Goal: Task Accomplishment & Management: Manage account settings

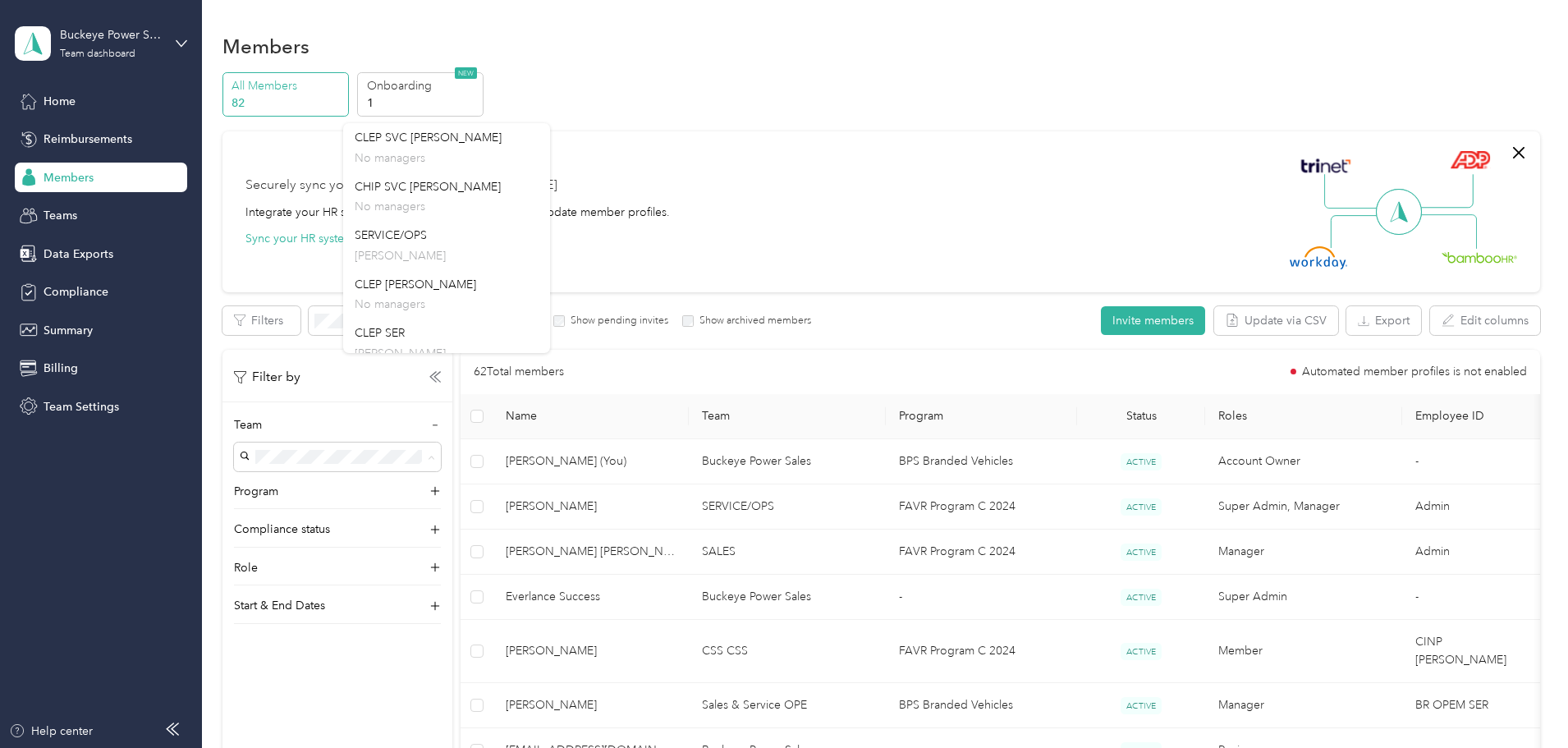
scroll to position [407, 0]
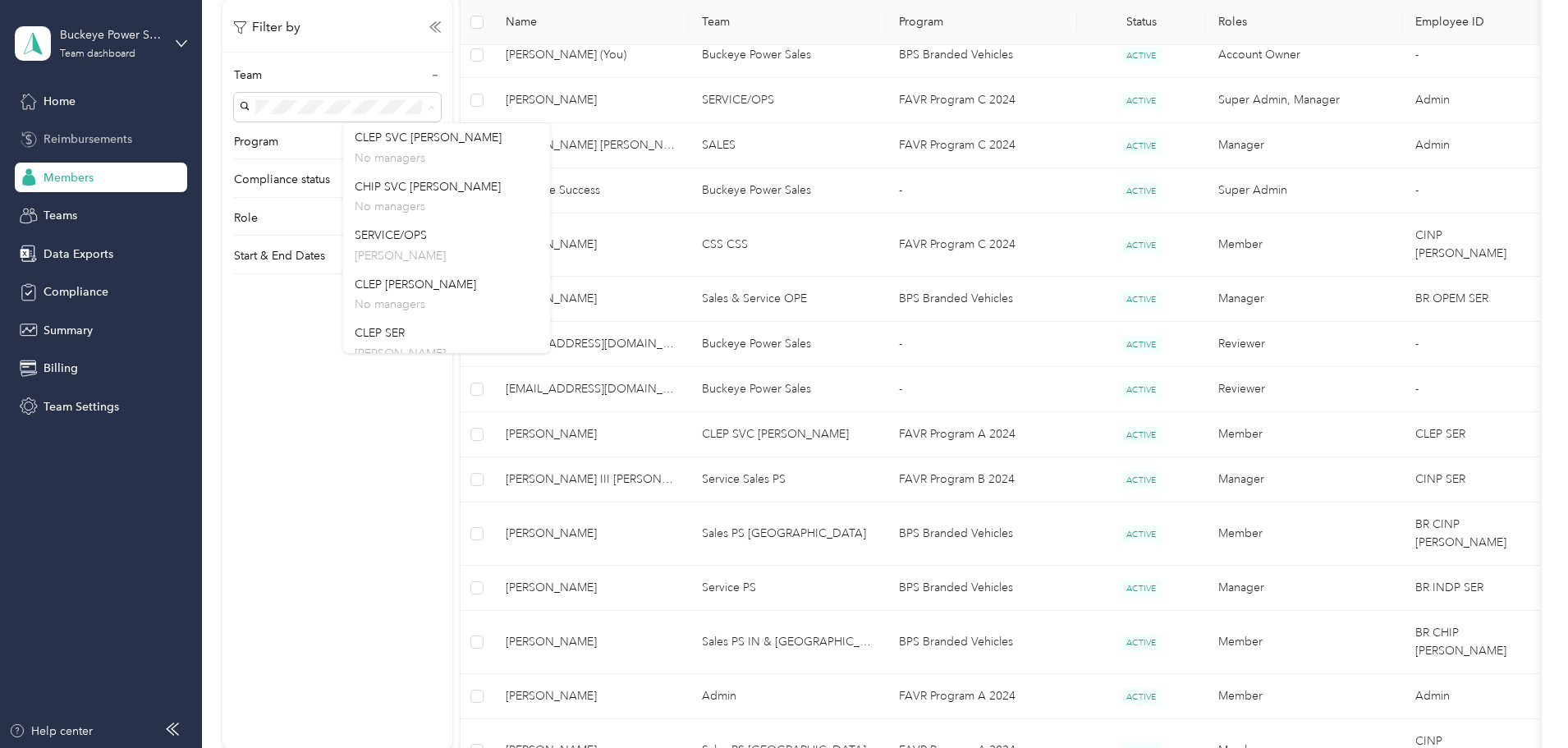
click at [74, 133] on span "Reimbursements" at bounding box center [88, 140] width 89 height 17
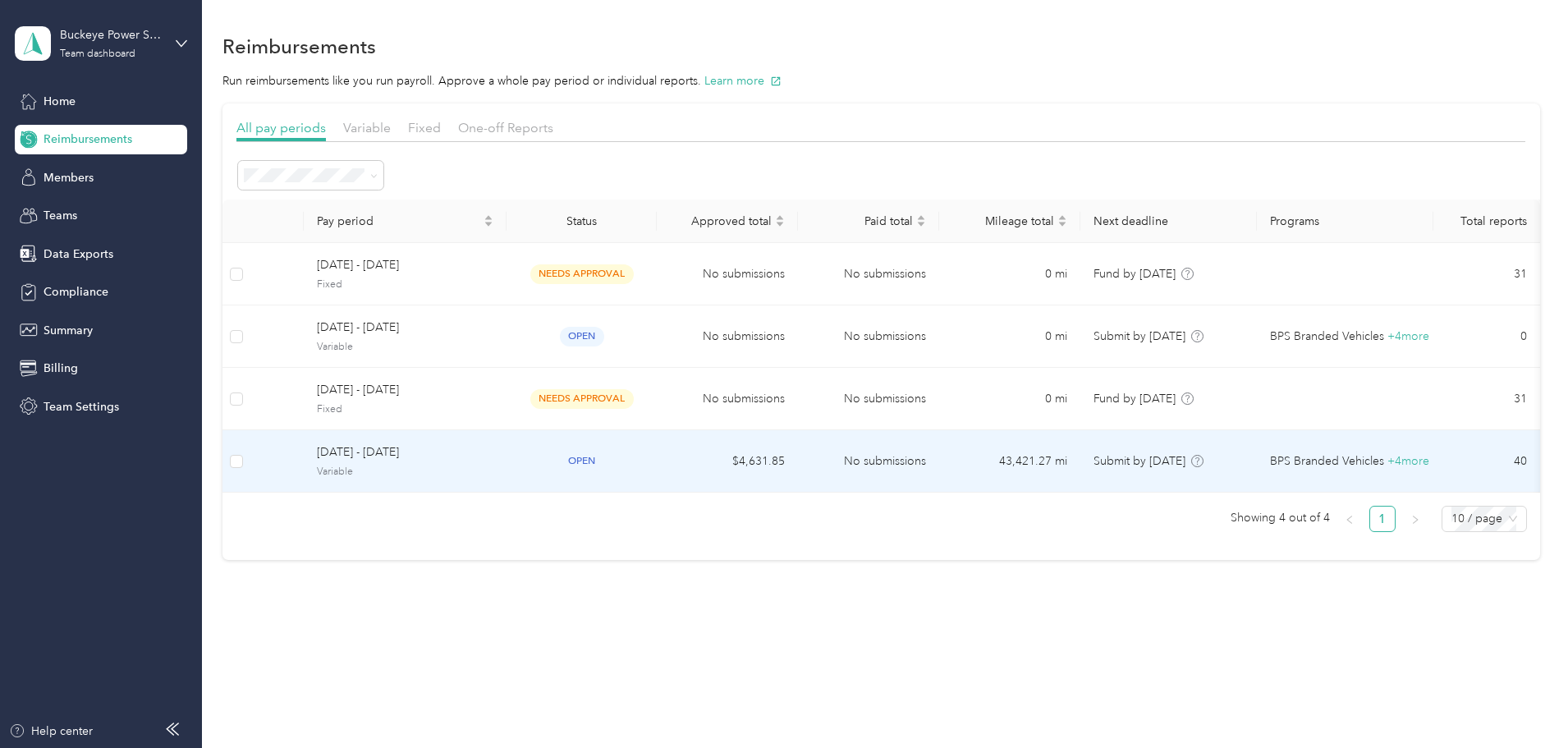
click at [494, 453] on span "[DATE] - [DATE]" at bounding box center [405, 452] width 176 height 18
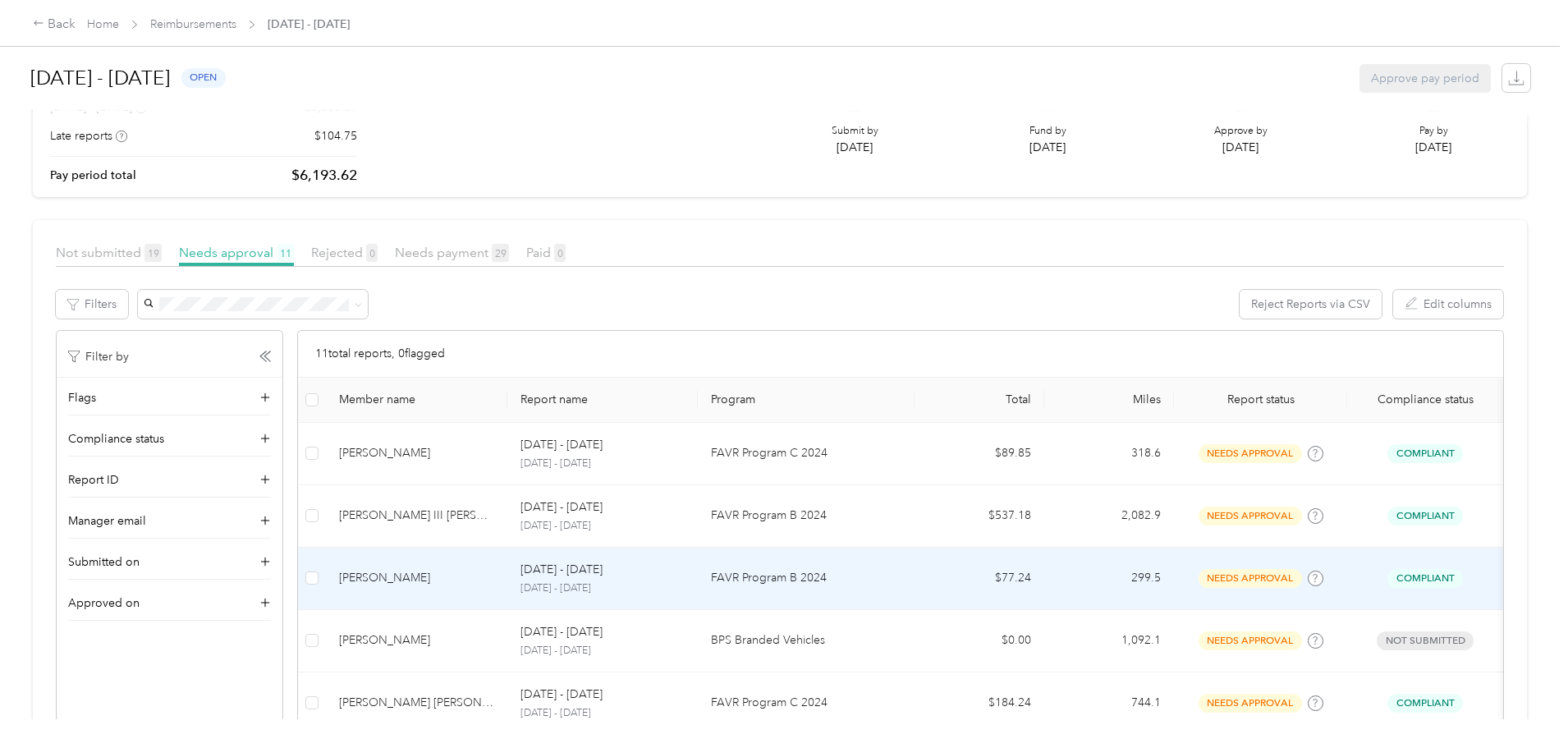
scroll to position [164, 0]
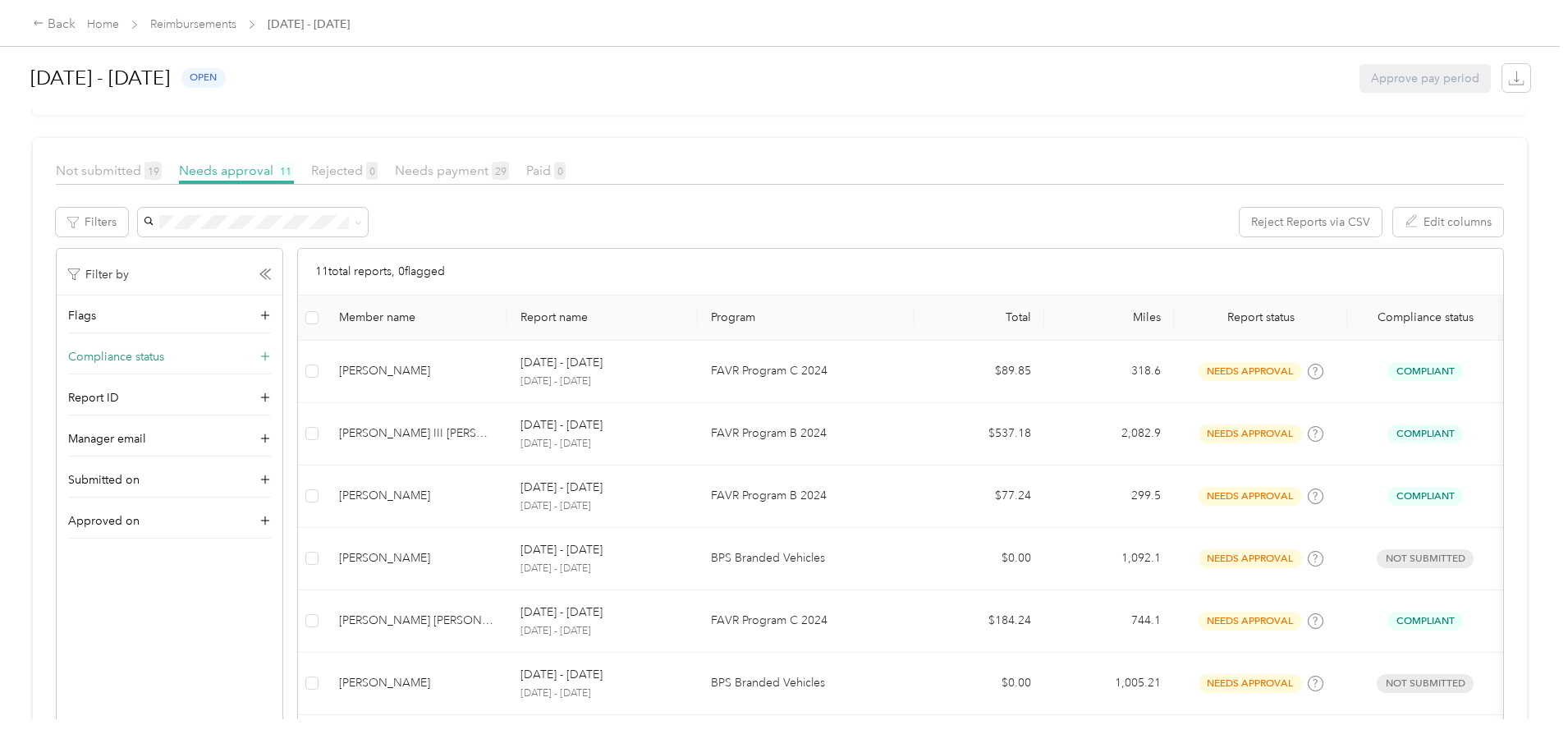
click at [270, 353] on icon at bounding box center [265, 358] width 10 height 10
click at [271, 370] on div "Compliance status" at bounding box center [169, 361] width 203 height 27
click at [282, 377] on div "Flags Compliance status Report ID Manager email Submitted on Approved on" at bounding box center [169, 417] width 226 height 244
click at [282, 352] on div "Flags Compliance status Report ID Manager email Submitted on Approved on" at bounding box center [169, 417] width 226 height 244
click at [273, 352] on icon at bounding box center [264, 357] width 16 height 16
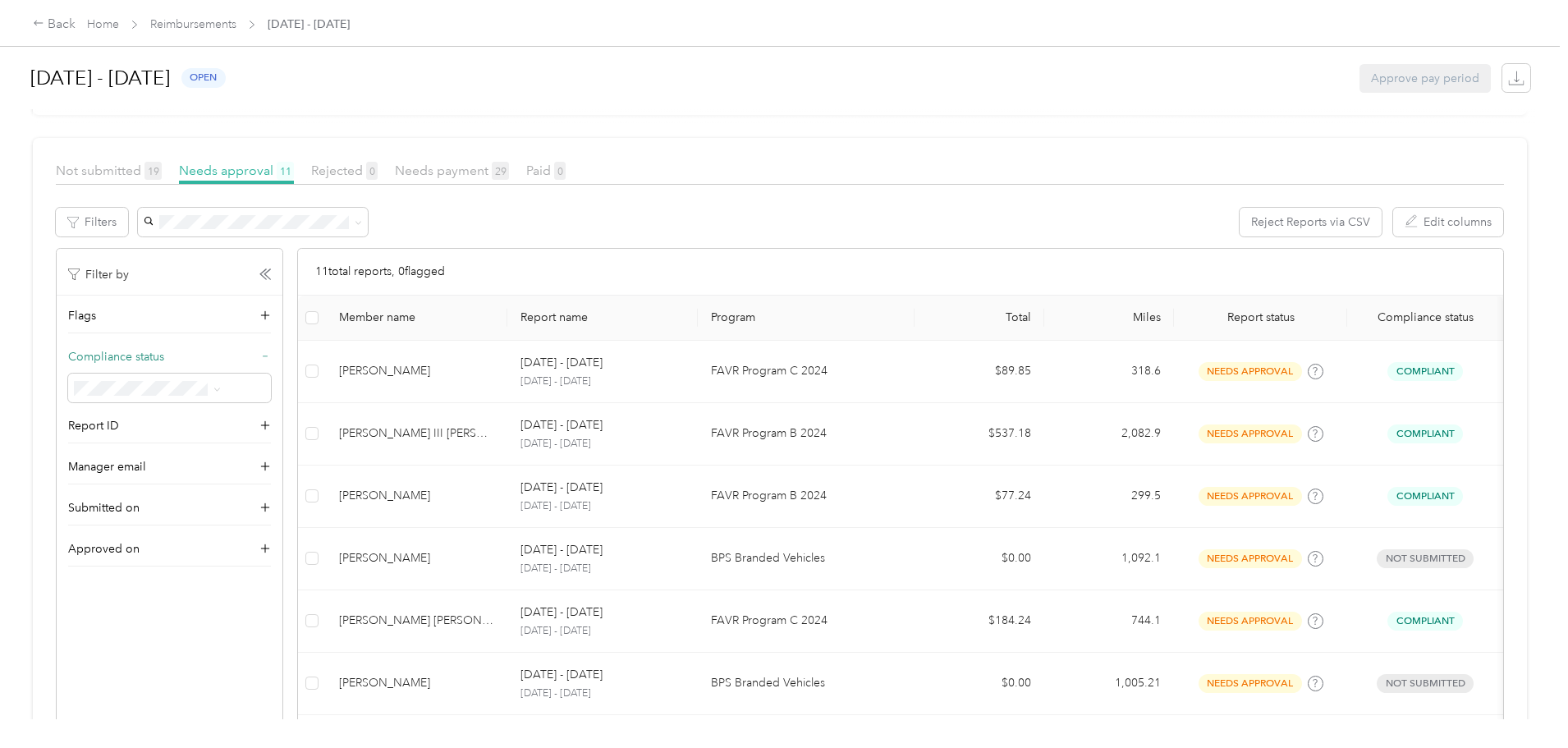
click at [278, 442] on div "Compliant" at bounding box center [278, 439] width 135 height 17
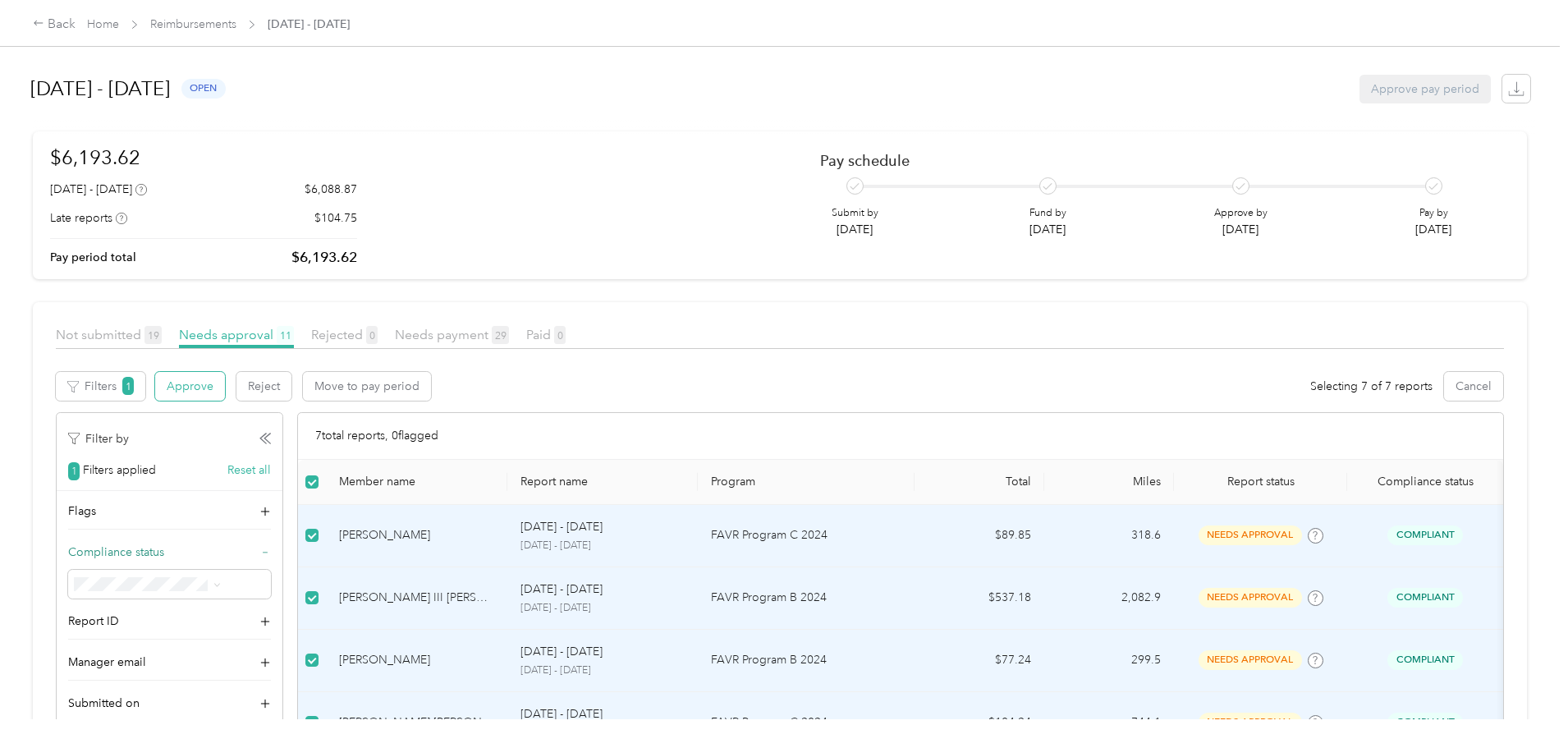
click at [225, 390] on button "Approve" at bounding box center [190, 387] width 70 height 29
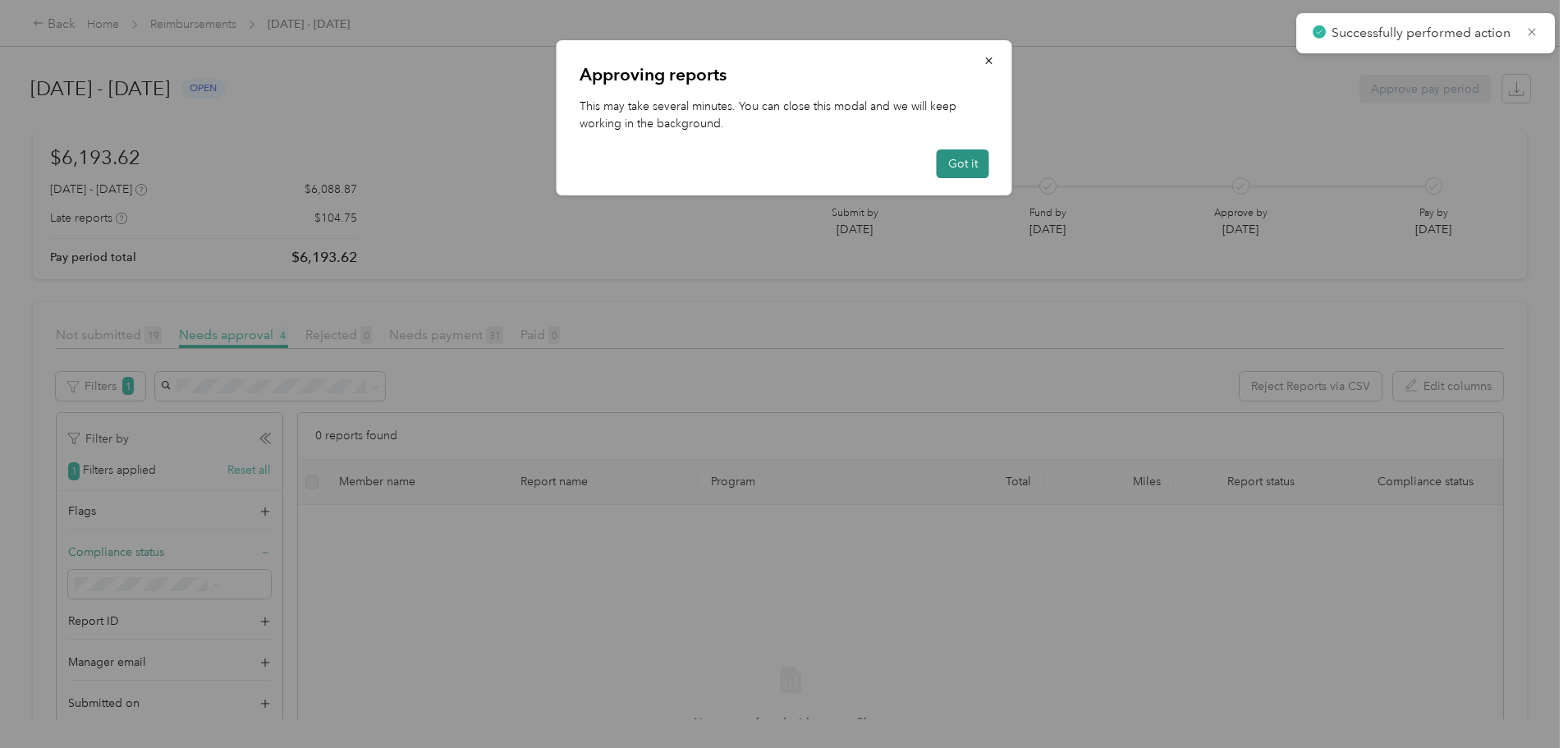
click at [966, 168] on button "Got it" at bounding box center [963, 164] width 52 height 29
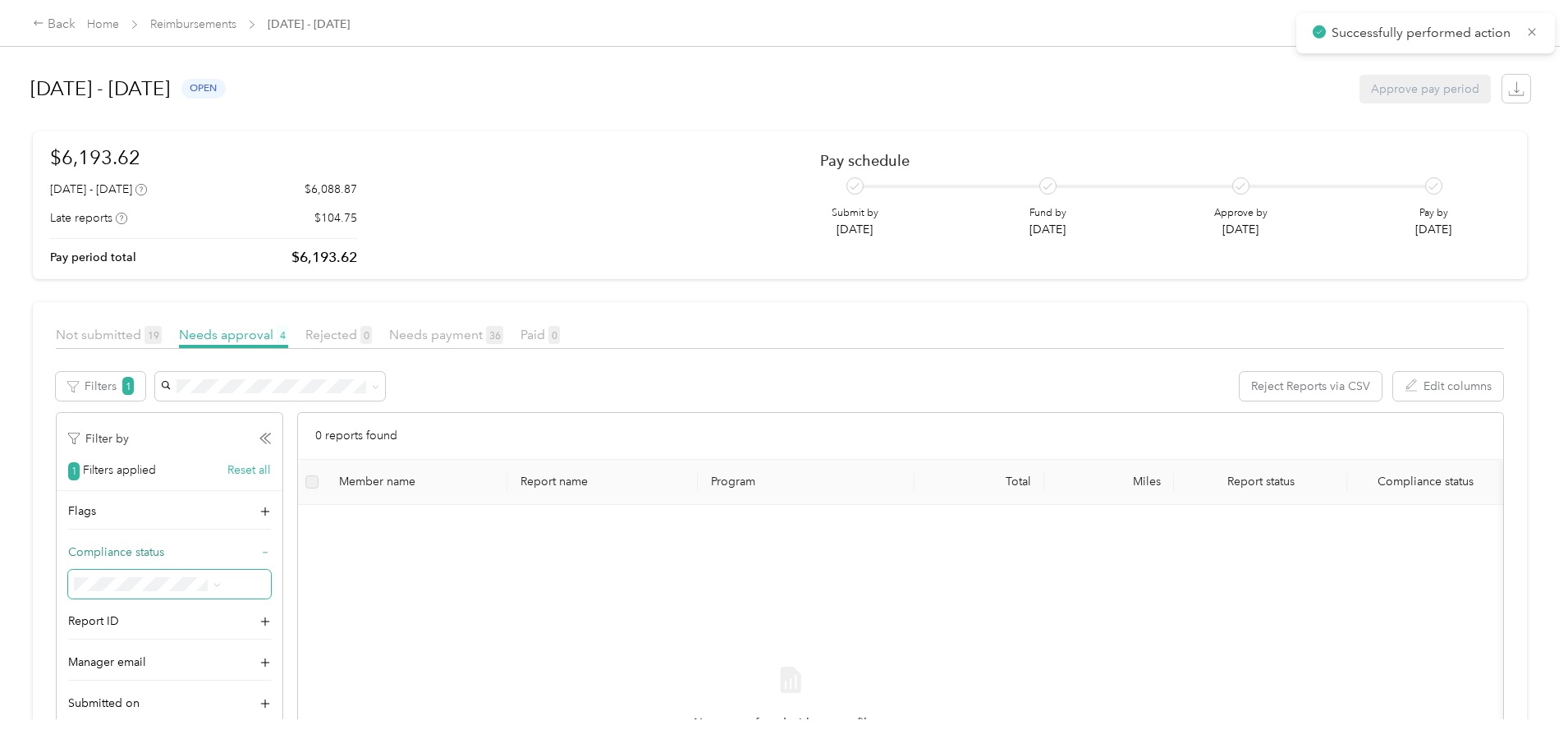
click at [221, 589] on span at bounding box center [214, 585] width 13 height 17
click at [221, 583] on icon at bounding box center [217, 585] width 8 height 8
click at [275, 465] on span "Non-Compliant" at bounding box center [250, 467] width 80 height 14
click at [264, 531] on li "In review" at bounding box center [277, 525] width 158 height 29
click at [288, 499] on div "Pending review" at bounding box center [278, 496] width 135 height 17
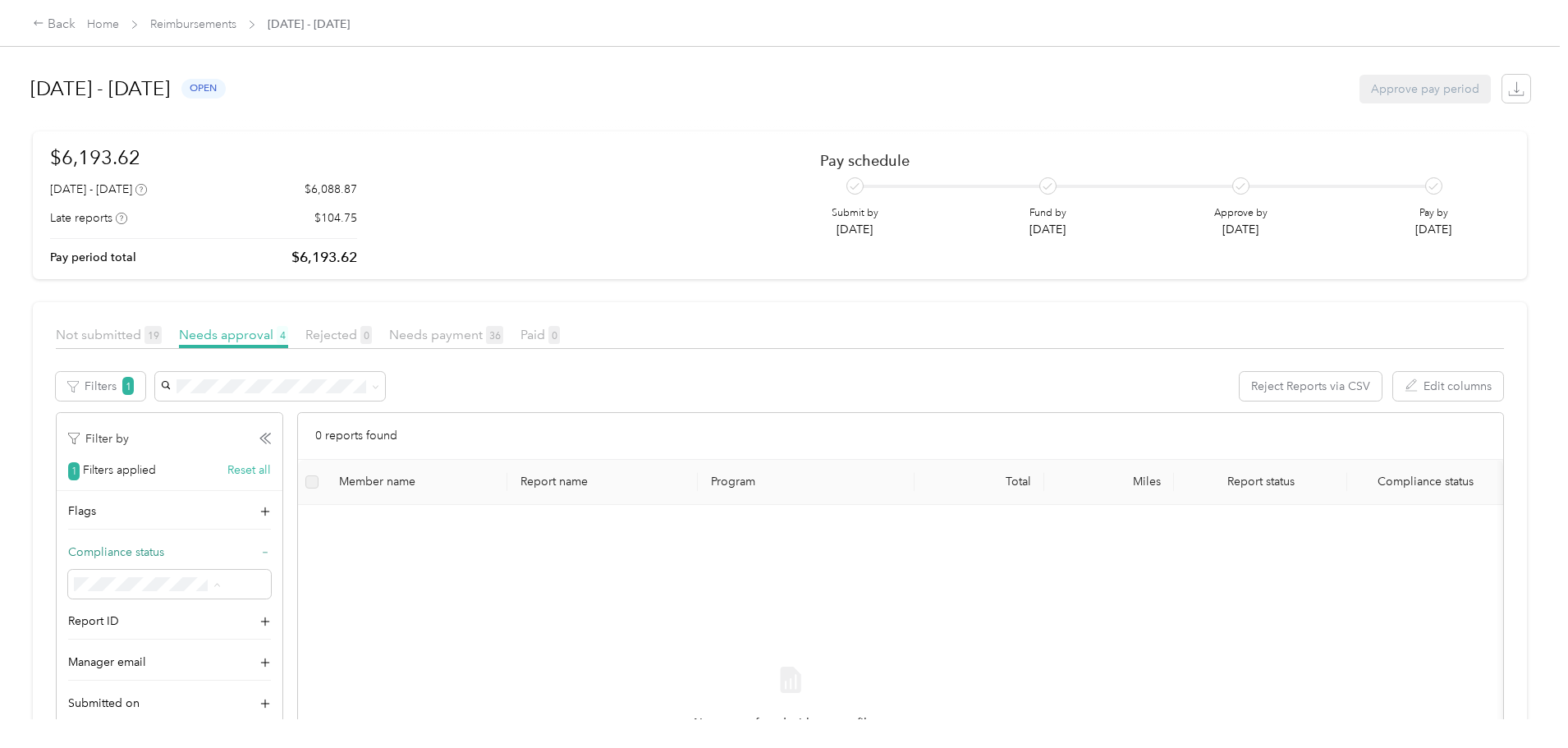
click at [281, 556] on span "Not submitted" at bounding box center [247, 554] width 74 height 14
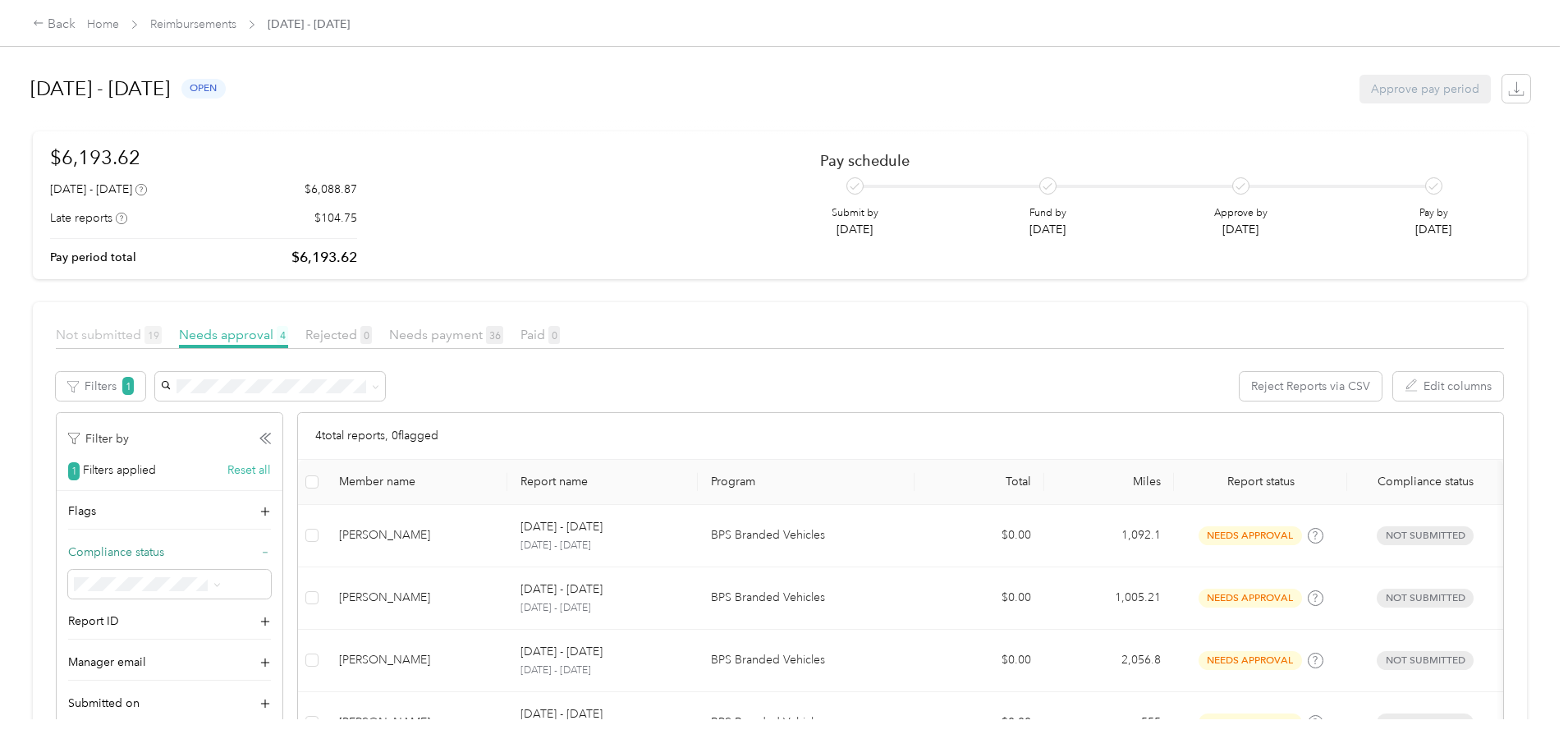
click at [162, 331] on span "Not submitted 19" at bounding box center [109, 335] width 106 height 15
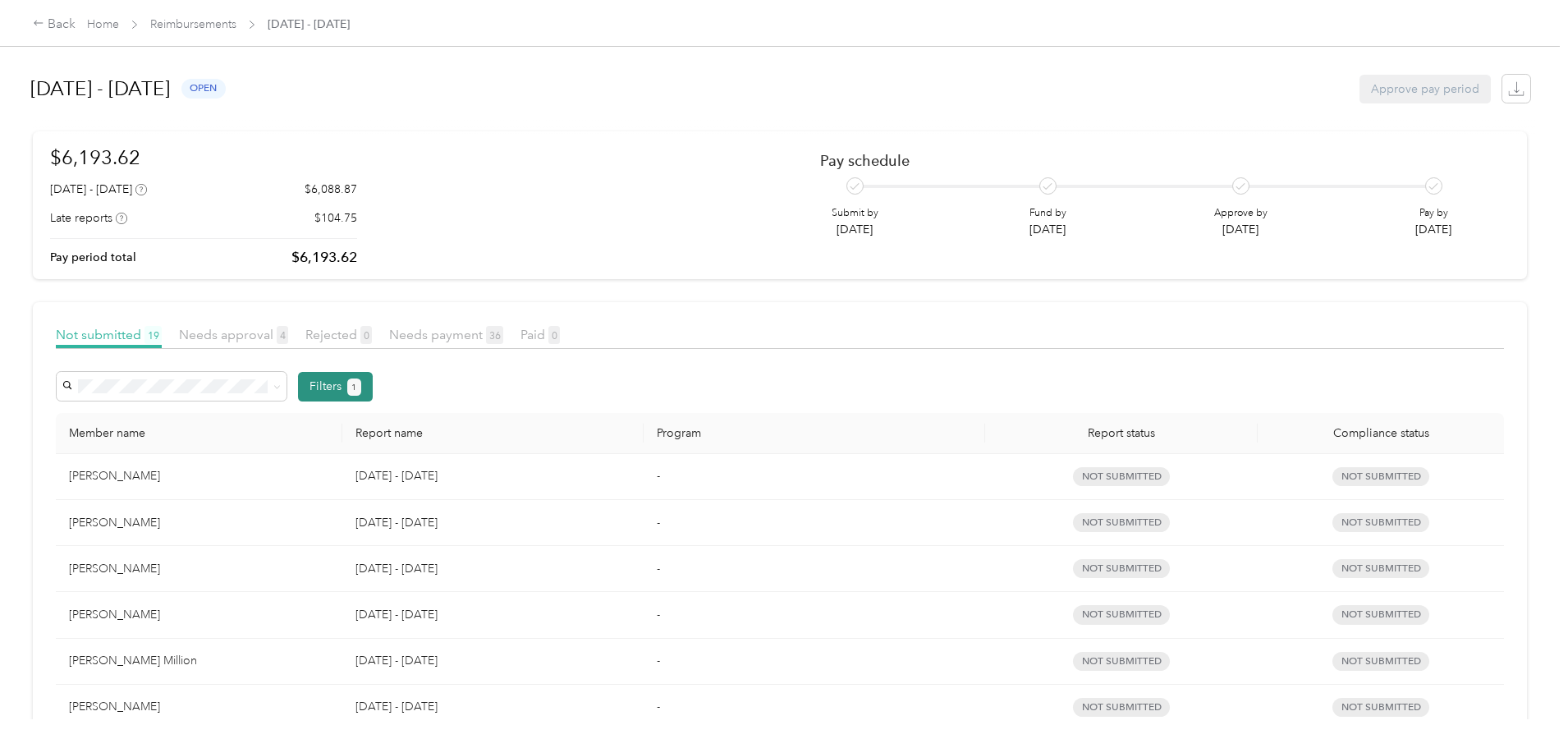
click at [373, 394] on button "Filters 1" at bounding box center [335, 387] width 74 height 30
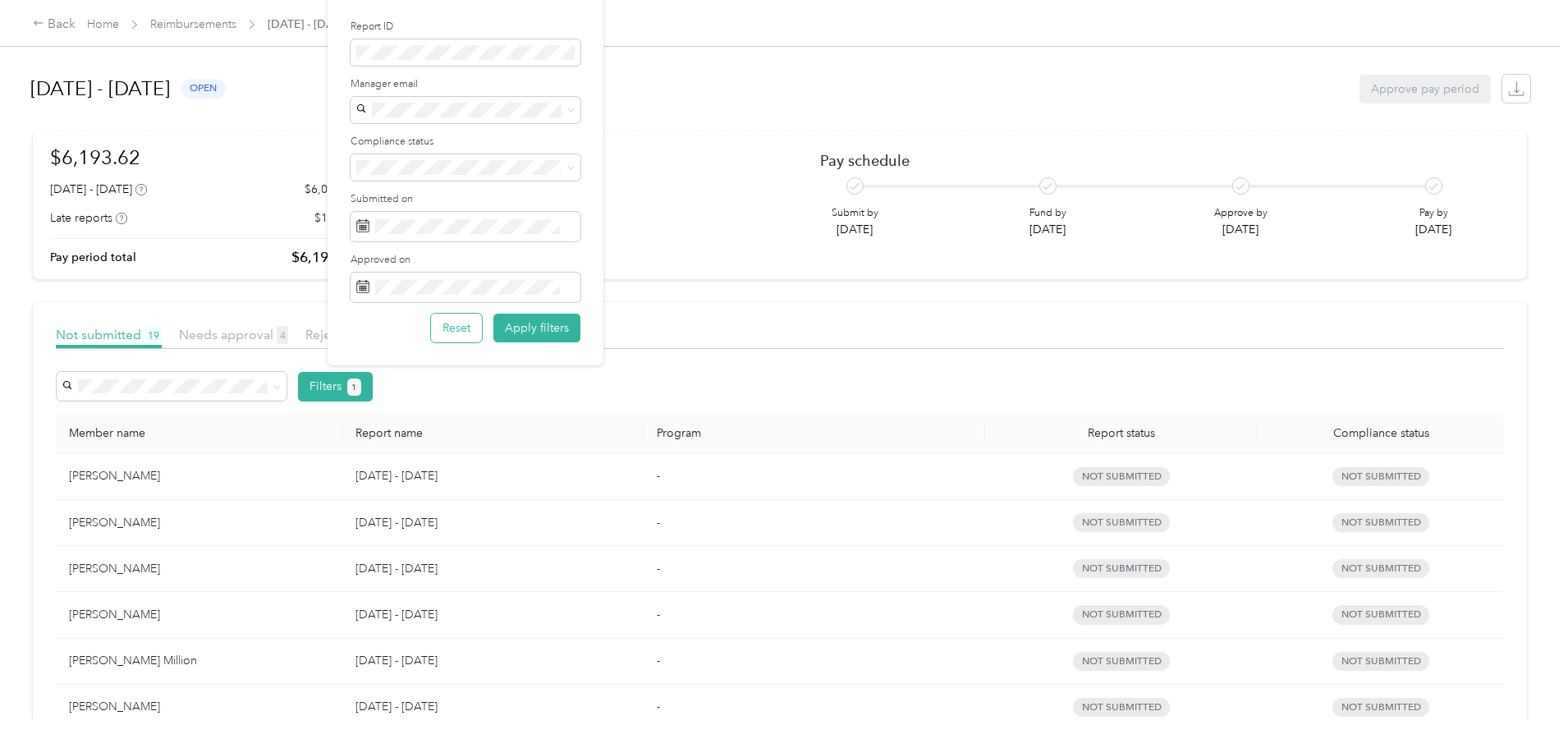
click at [457, 335] on button "Reset" at bounding box center [456, 328] width 50 height 29
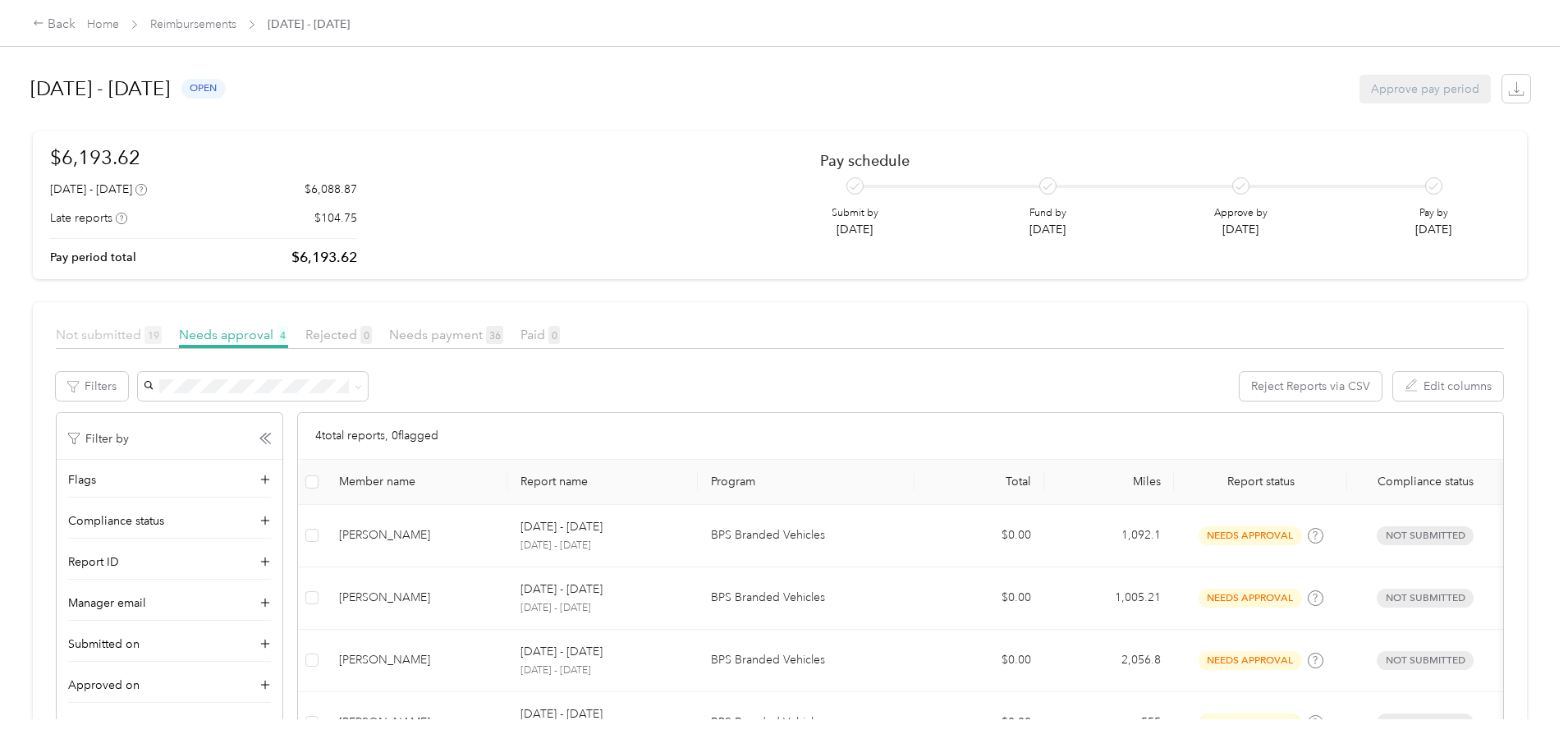
click at [162, 338] on span "Not submitted 19" at bounding box center [109, 335] width 106 height 15
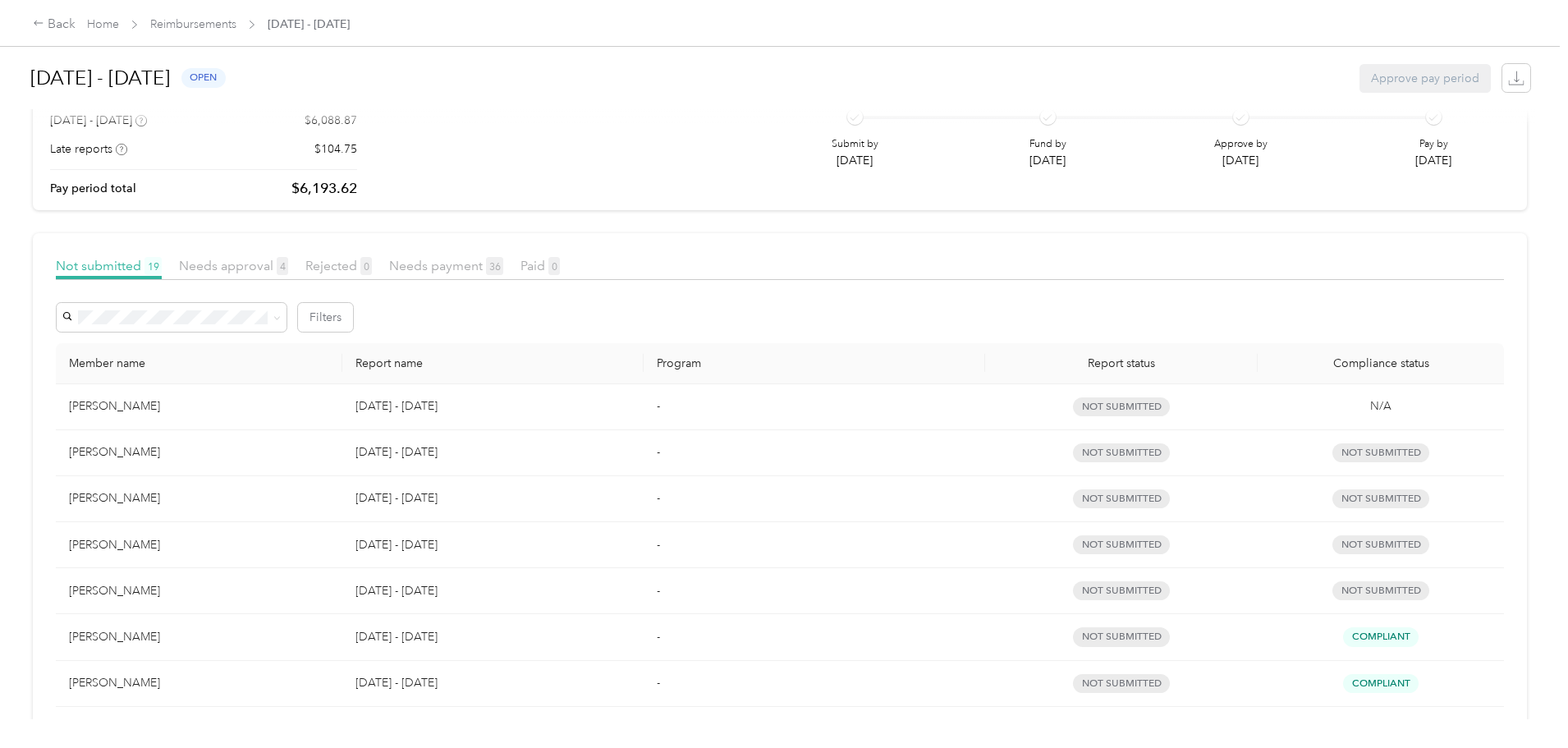
scroll to position [246, 0]
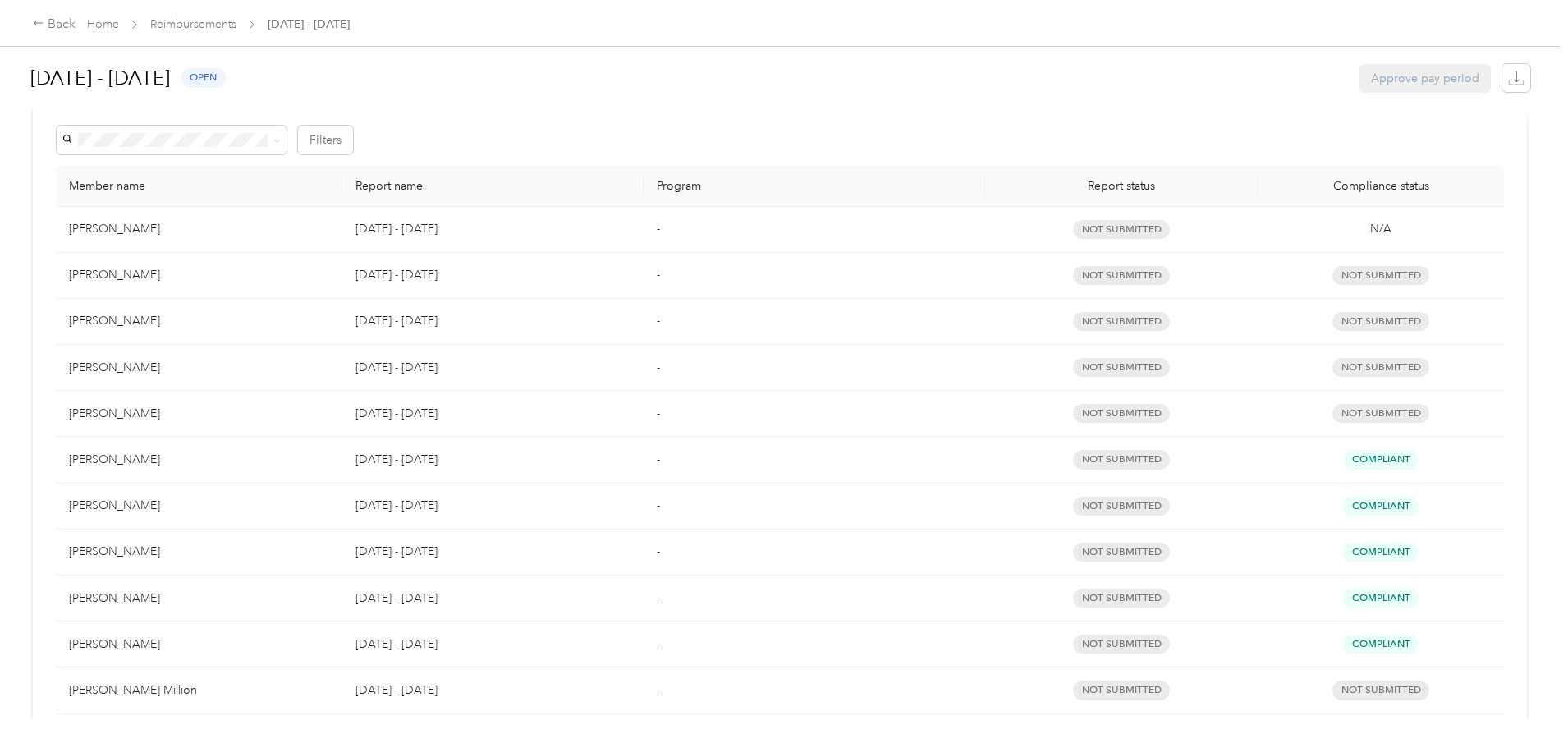
click at [241, 564] on td "[PERSON_NAME]" at bounding box center [199, 553] width 287 height 46
click at [237, 594] on div "[PERSON_NAME]" at bounding box center [199, 598] width 260 height 18
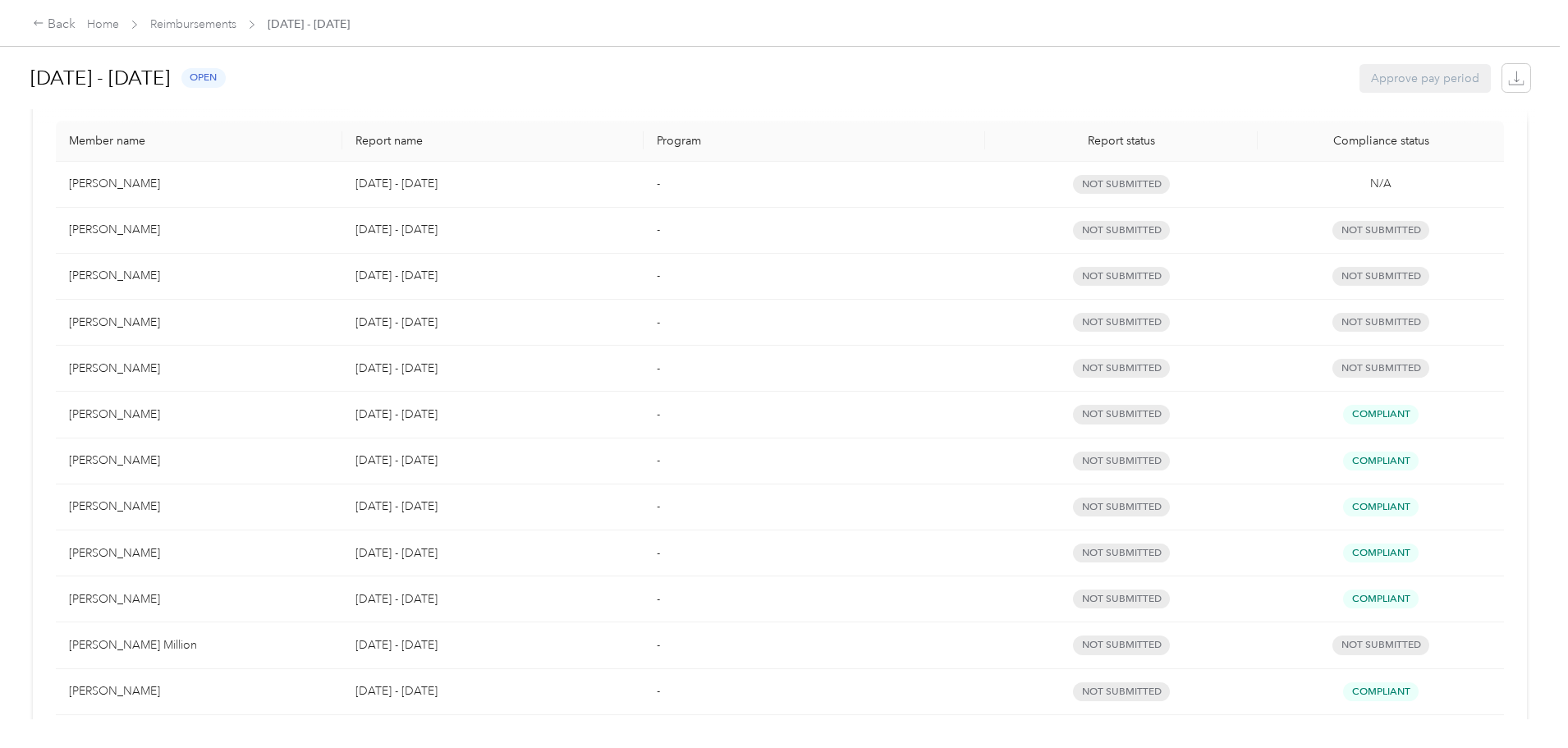
scroll to position [329, 0]
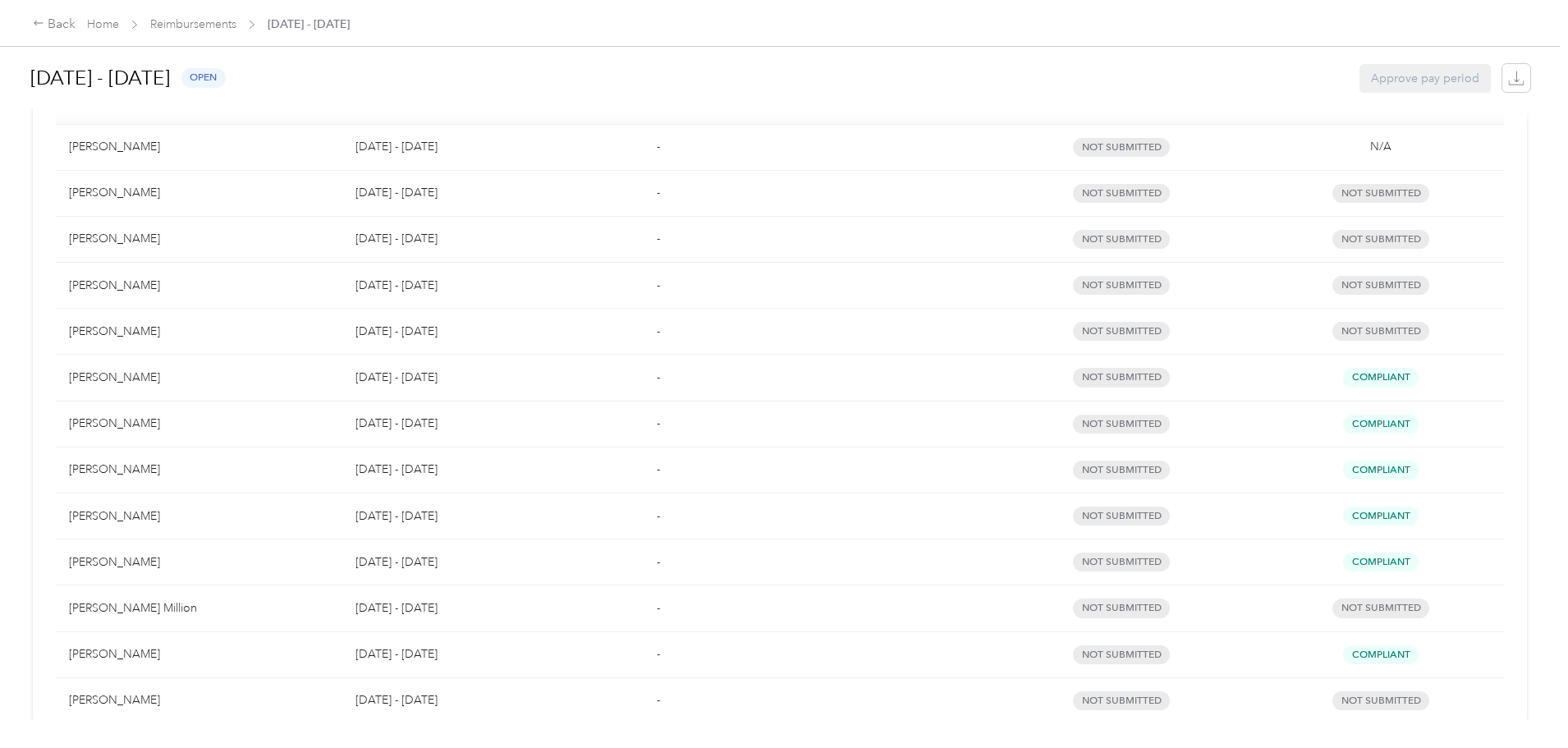
click at [241, 575] on td "[PERSON_NAME]" at bounding box center [199, 562] width 287 height 46
click at [251, 659] on div "[PERSON_NAME]" at bounding box center [199, 654] width 260 height 18
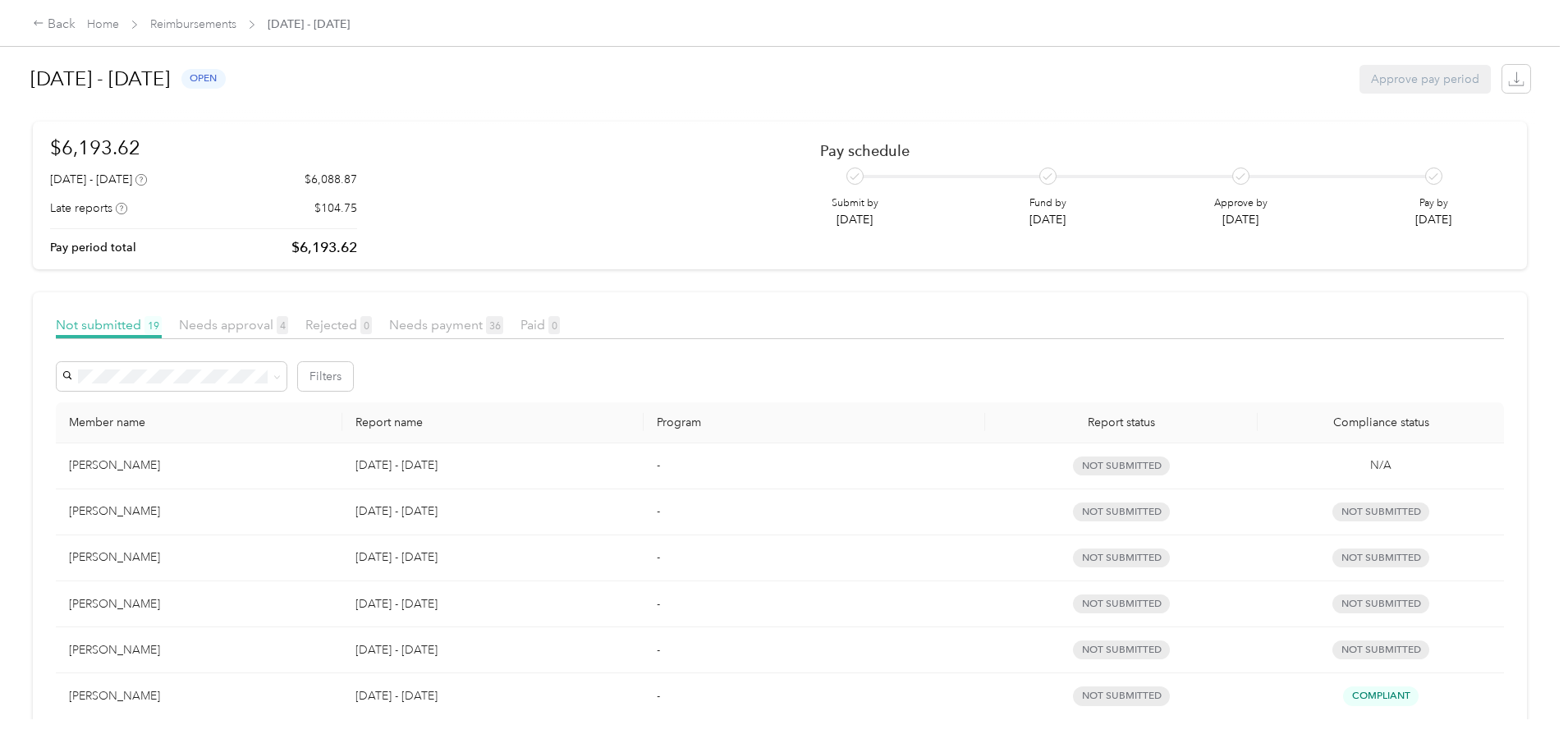
scroll to position [0, 0]
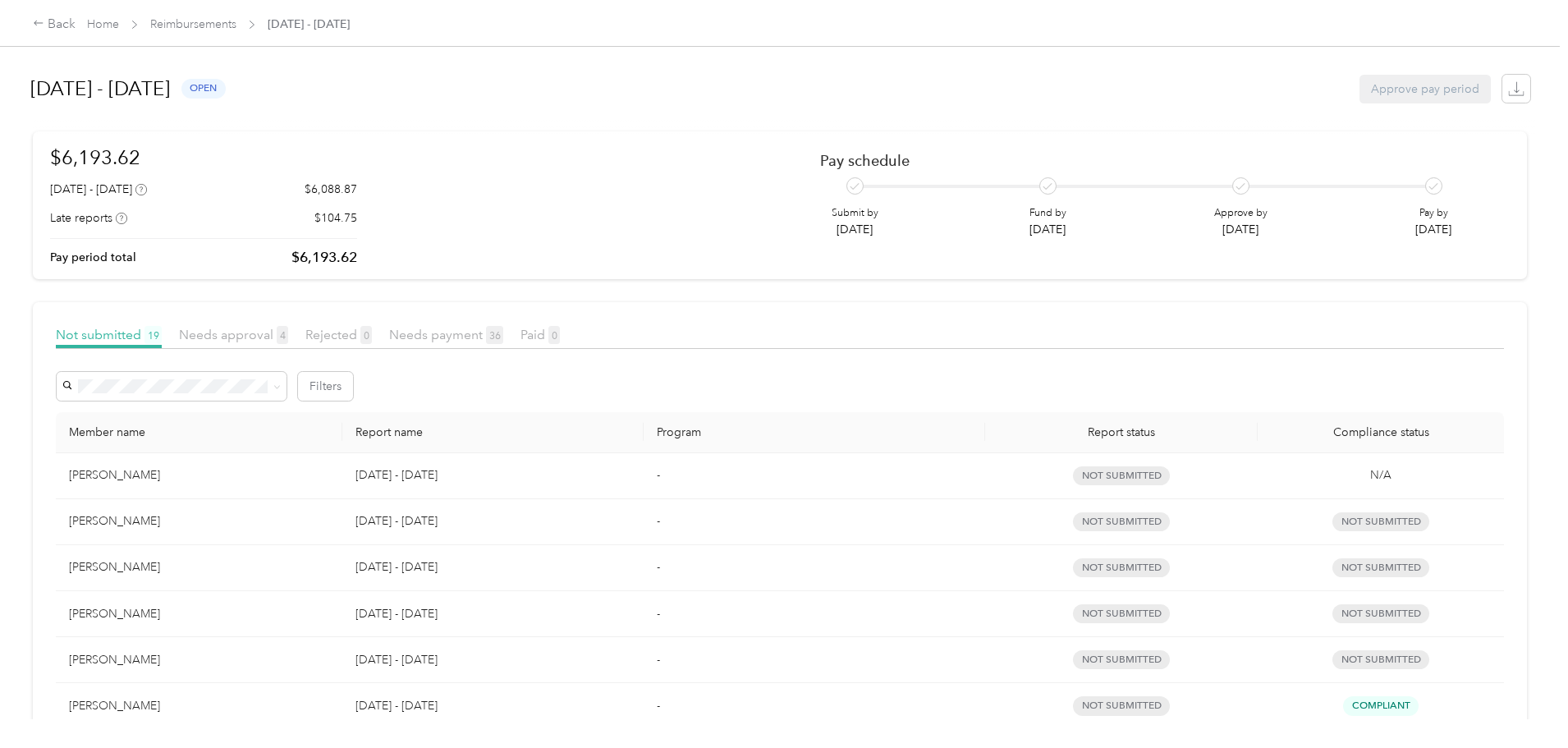
click at [1041, 429] on span "Report status" at bounding box center [1122, 432] width 247 height 14
click at [503, 341] on span "Needs payment 36" at bounding box center [446, 335] width 114 height 15
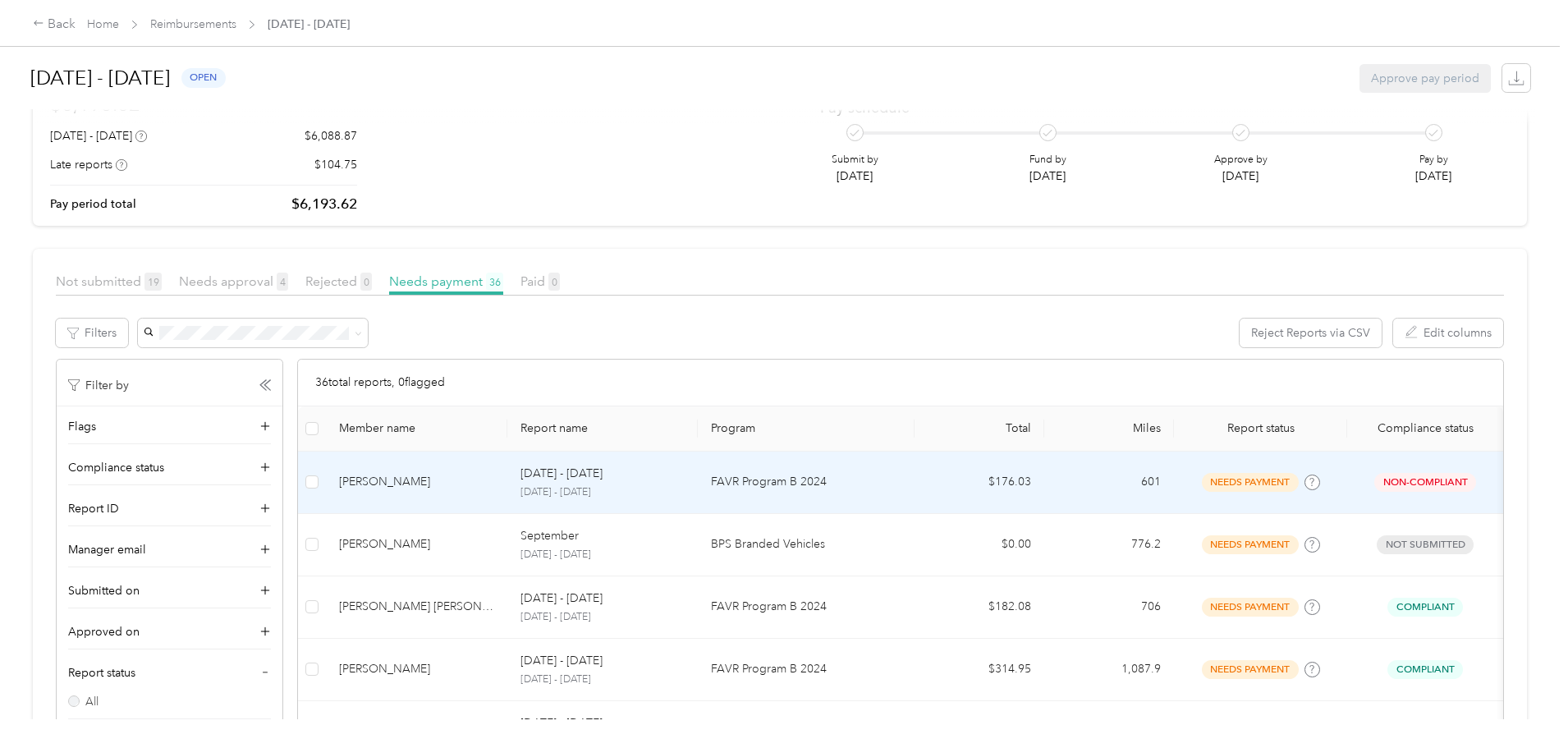
scroll to position [82, 0]
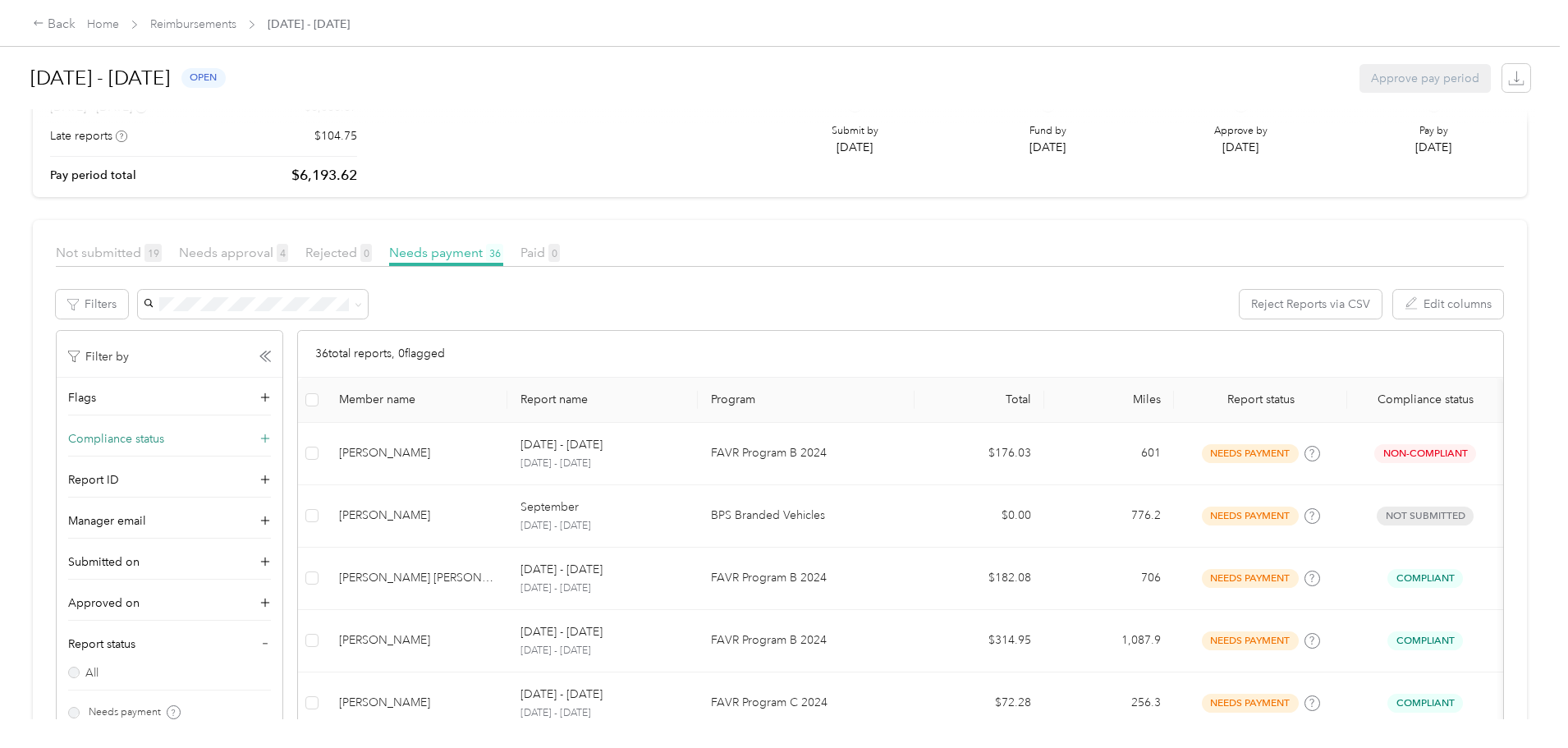
click at [273, 442] on icon at bounding box center [264, 439] width 16 height 16
click at [283, 525] on div "Compliant" at bounding box center [278, 529] width 135 height 17
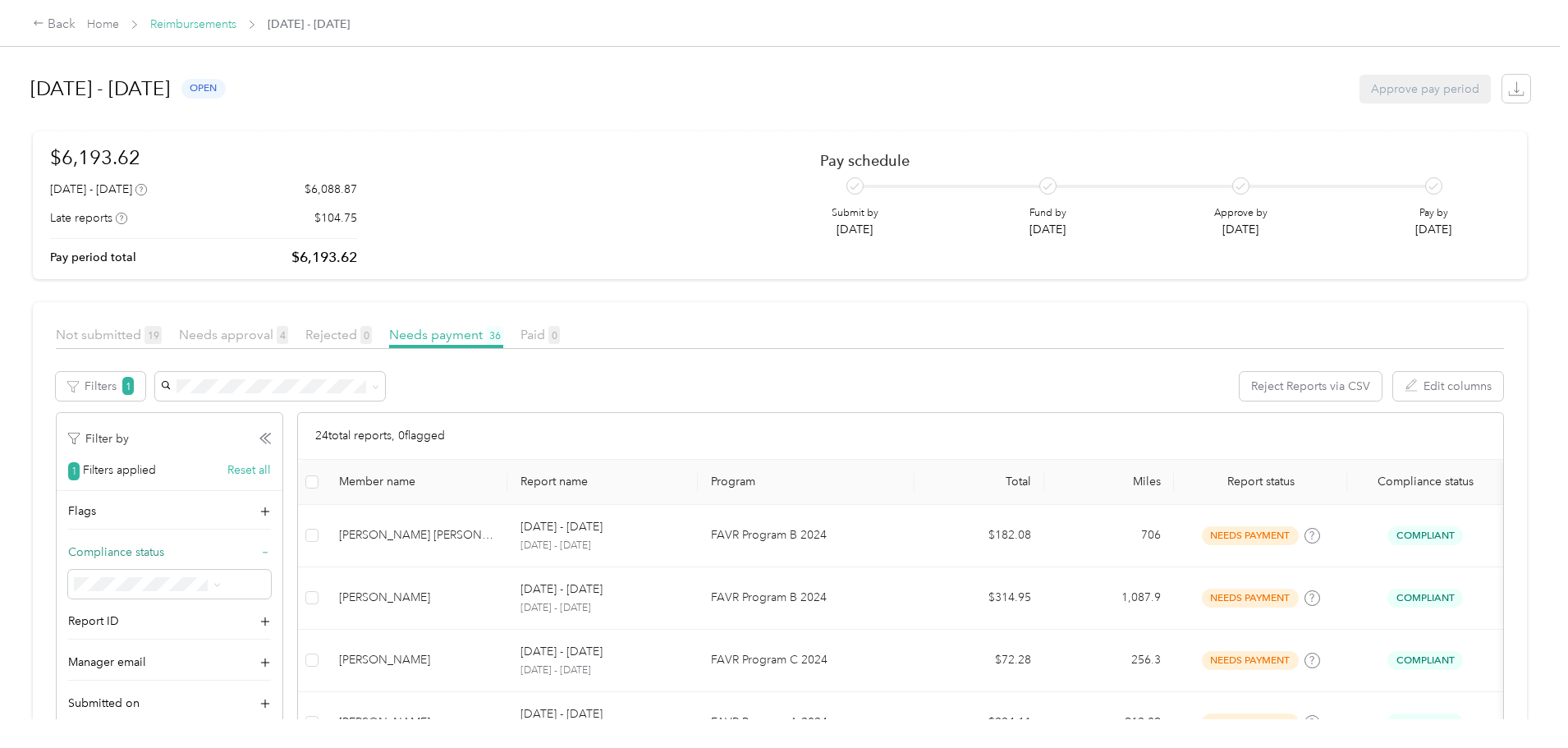
click at [236, 22] on link "Reimbursements" at bounding box center [193, 24] width 86 height 14
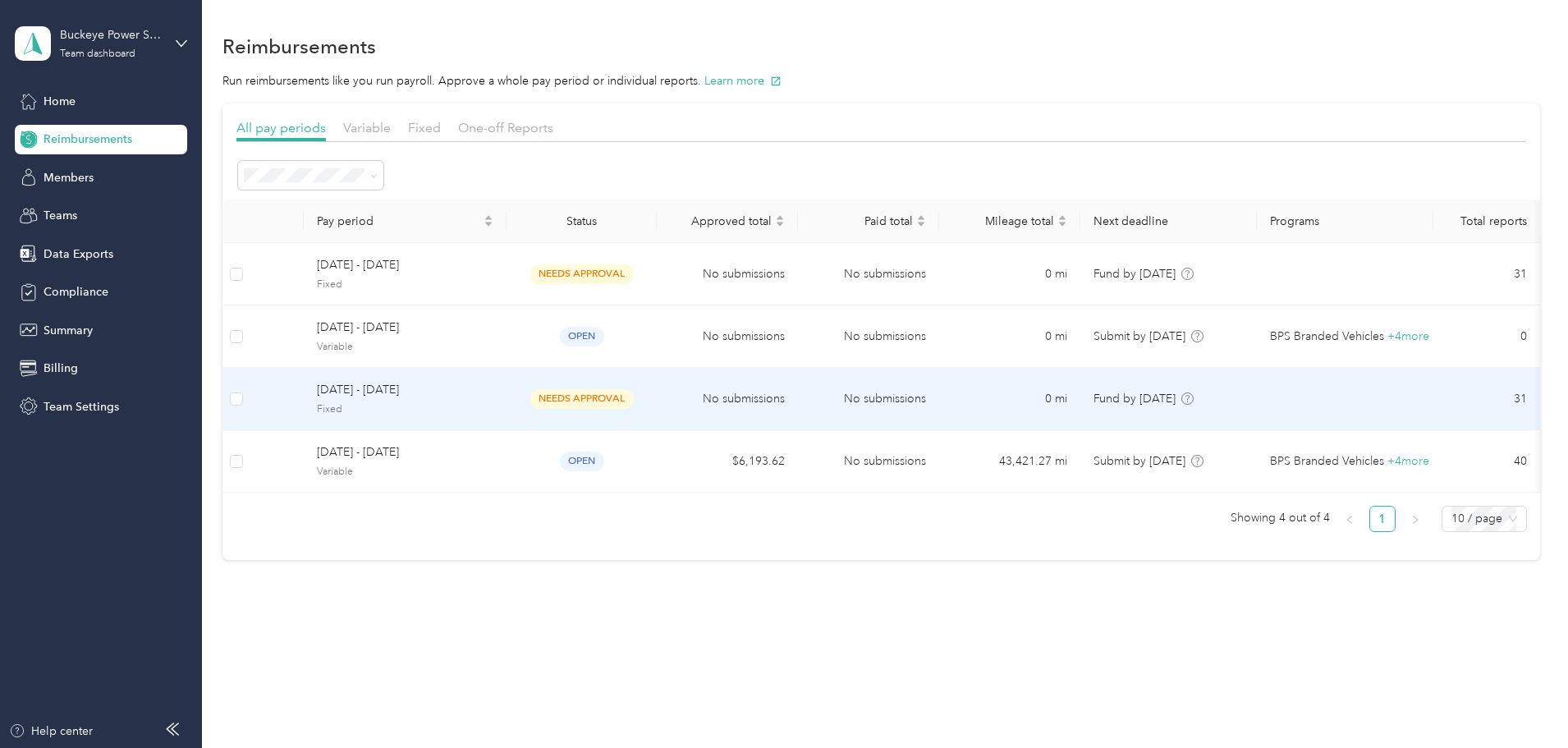
click at [494, 400] on div "[DATE] - [DATE] Fixed" at bounding box center [405, 398] width 176 height 35
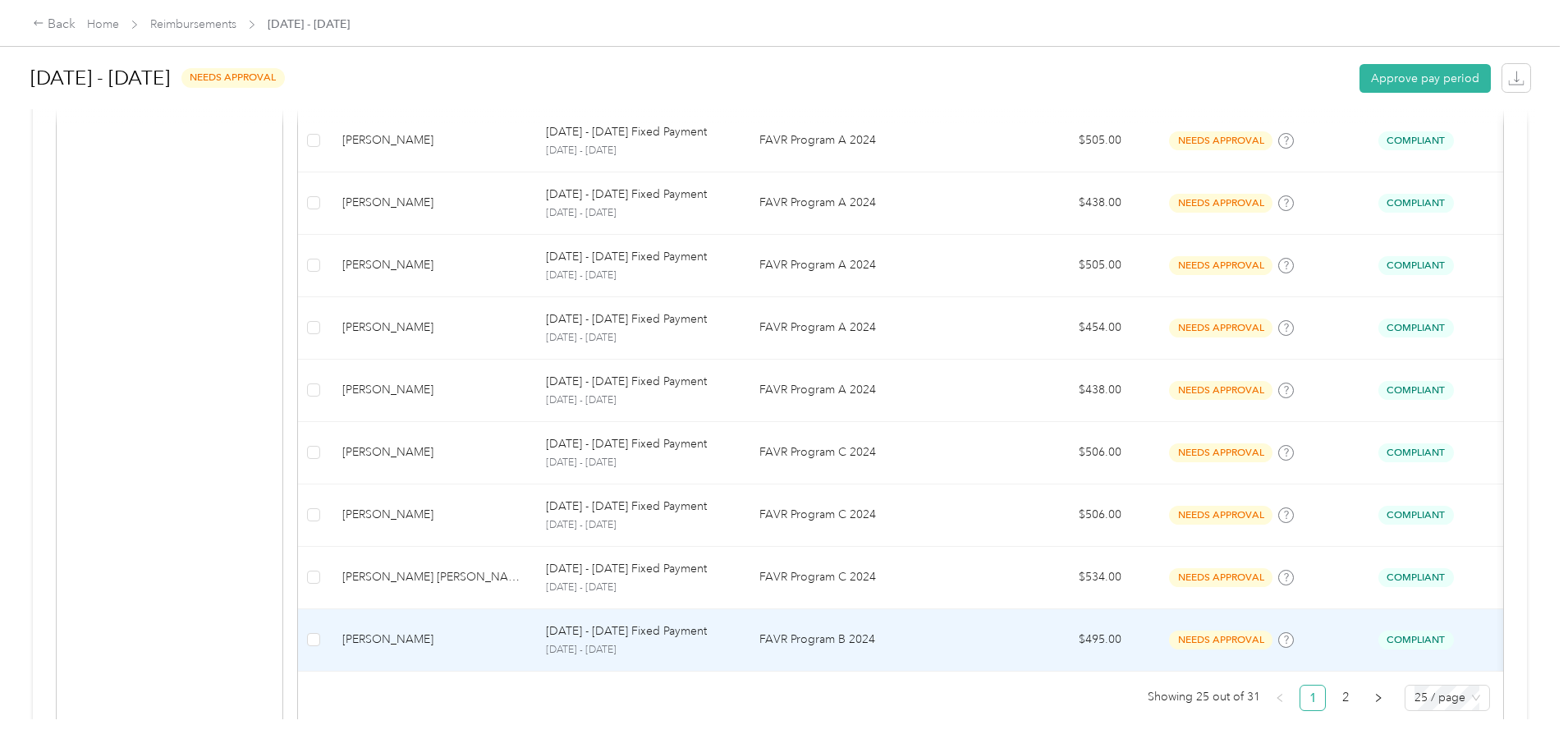
scroll to position [1478, 0]
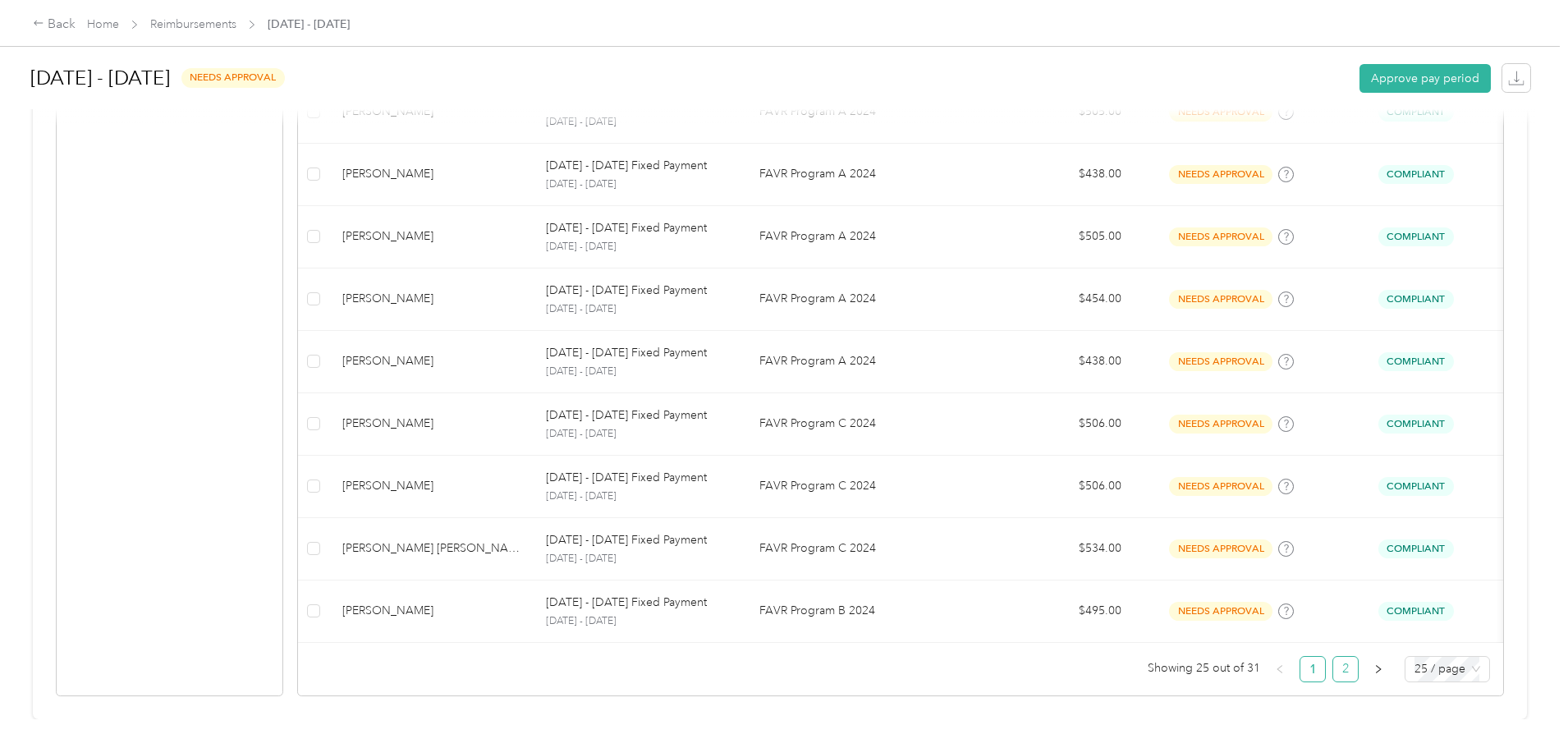
click at [1333, 668] on link "2" at bounding box center [1345, 669] width 25 height 25
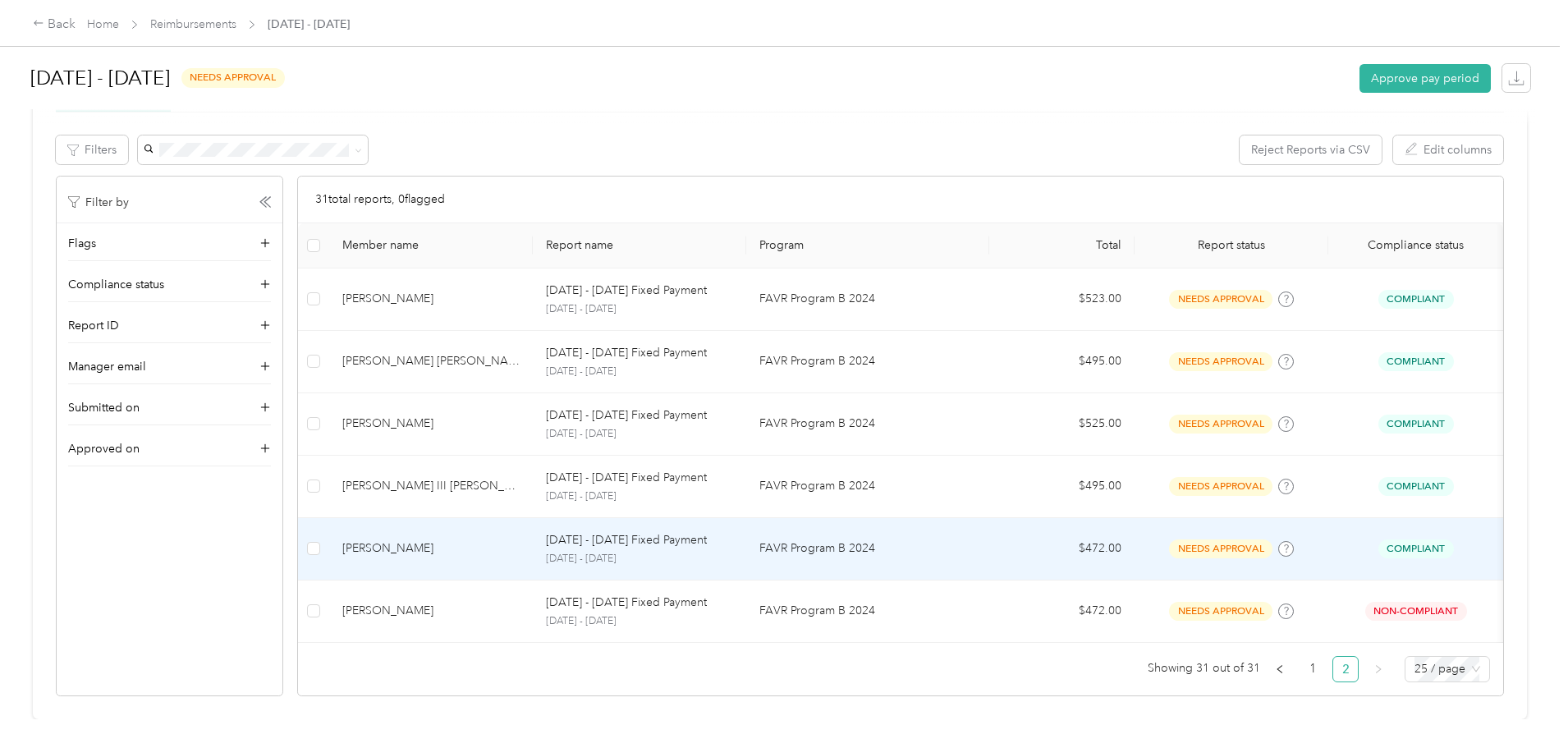
scroll to position [300, 0]
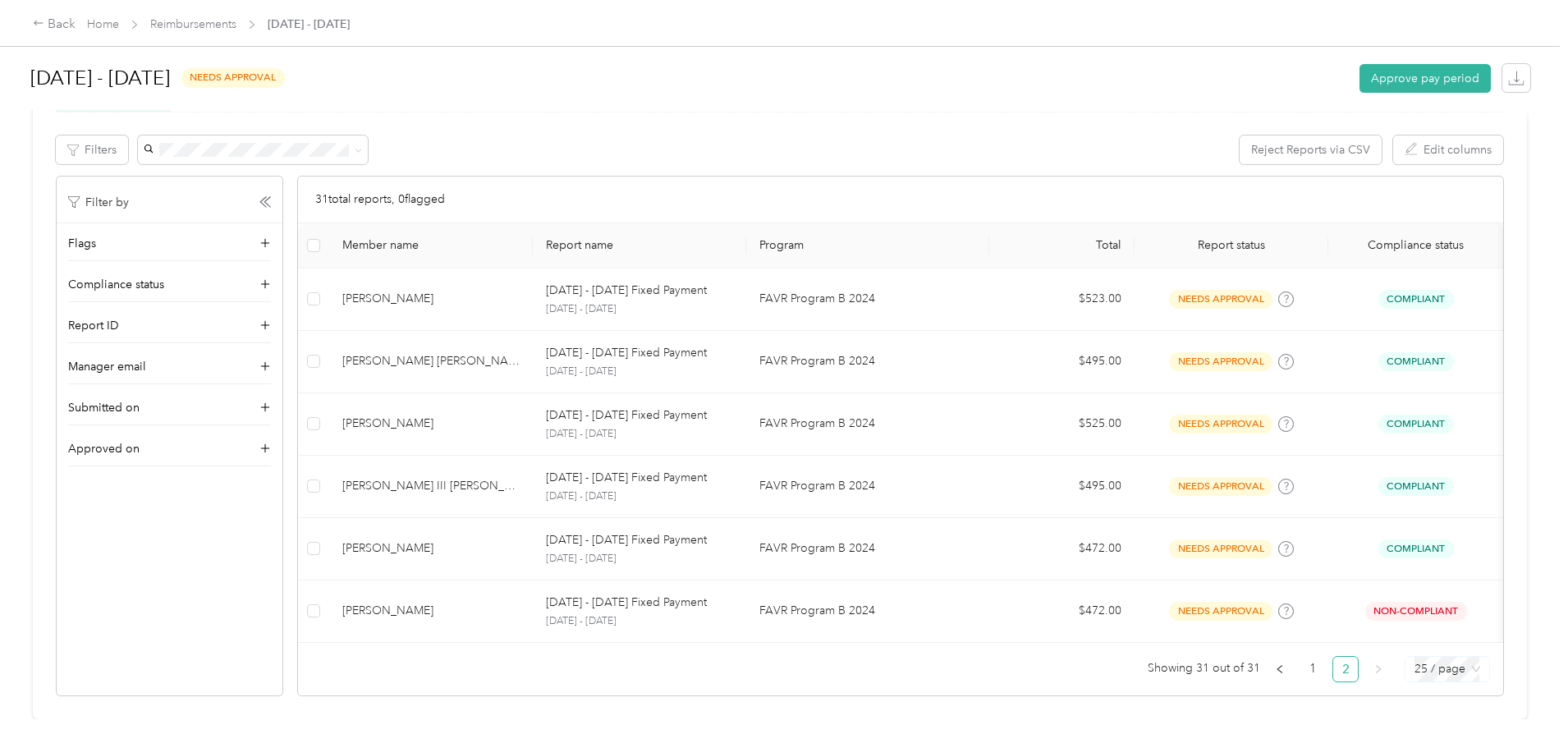
click at [1415, 668] on span "25 / page" at bounding box center [1447, 669] width 66 height 25
click at [1418, 601] on div "50 / page" at bounding box center [1447, 609] width 58 height 18
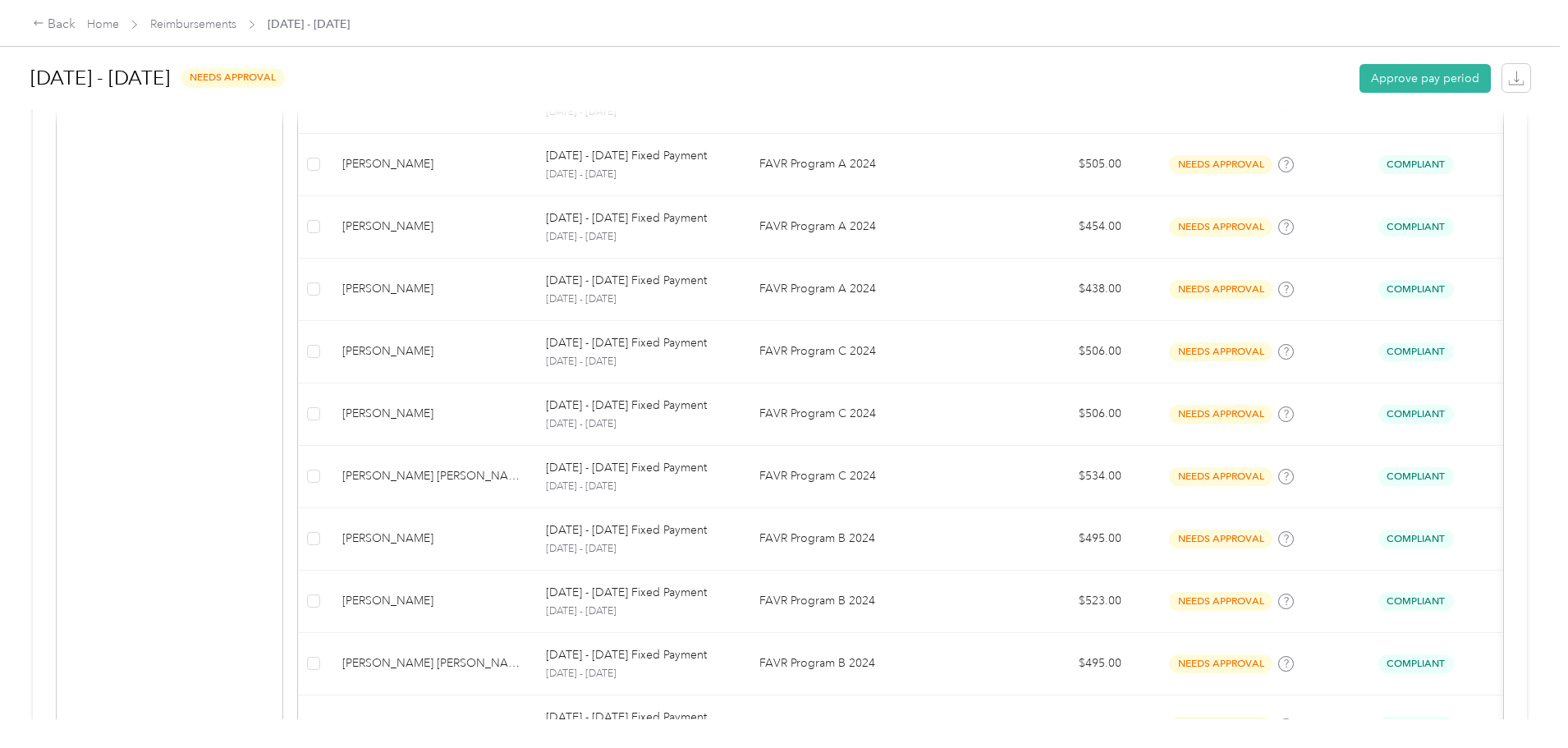
scroll to position [1532, 0]
